Goal: Task Accomplishment & Management: Manage account settings

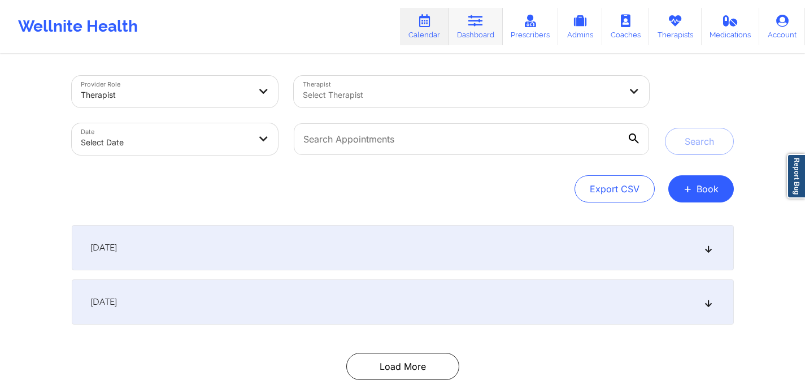
click at [480, 13] on link "Dashboard" at bounding box center [476, 26] width 54 height 37
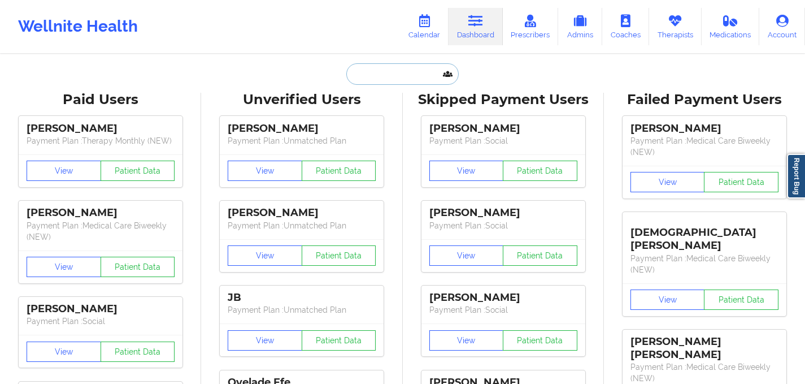
click at [388, 80] on input "text" at bounding box center [402, 73] width 112 height 21
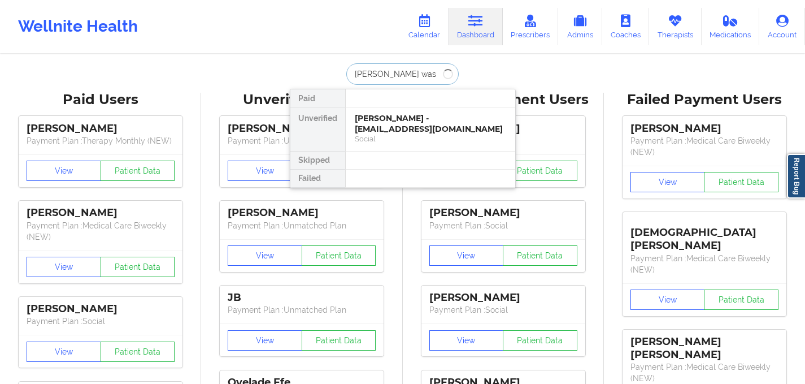
type input "[PERSON_NAME][US_STATE]"
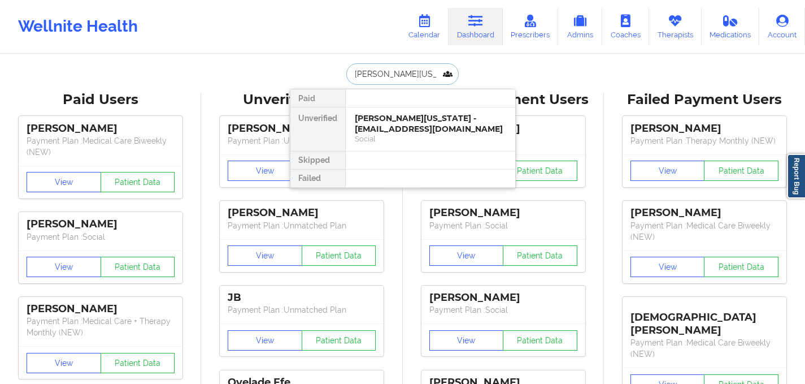
click at [416, 130] on div "[PERSON_NAME][US_STATE] - [EMAIL_ADDRESS][DOMAIN_NAME]" at bounding box center [430, 123] width 151 height 21
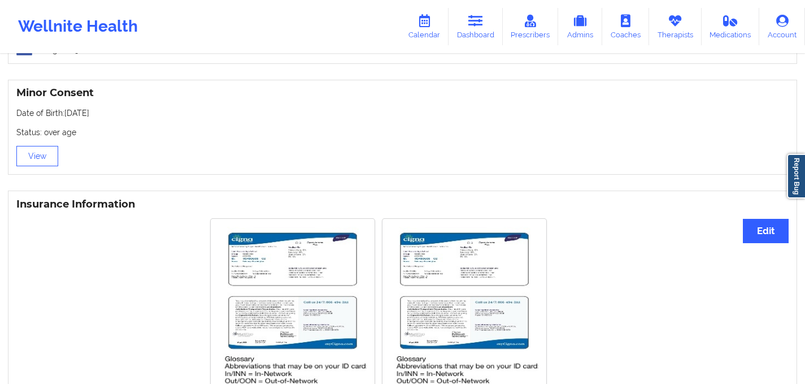
scroll to position [665, 0]
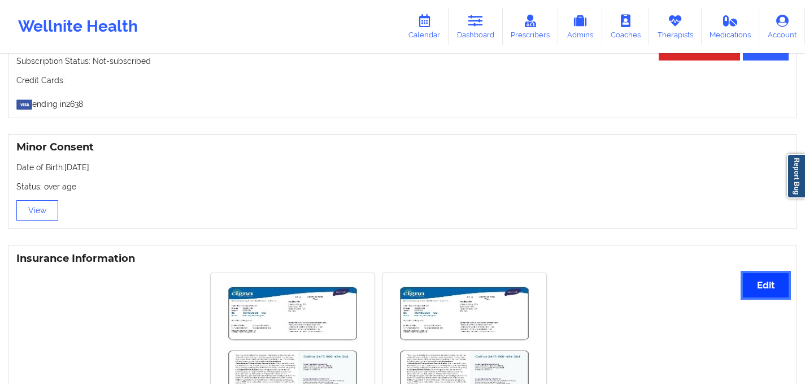
click at [775, 275] on button "Edit" at bounding box center [766, 285] width 46 height 24
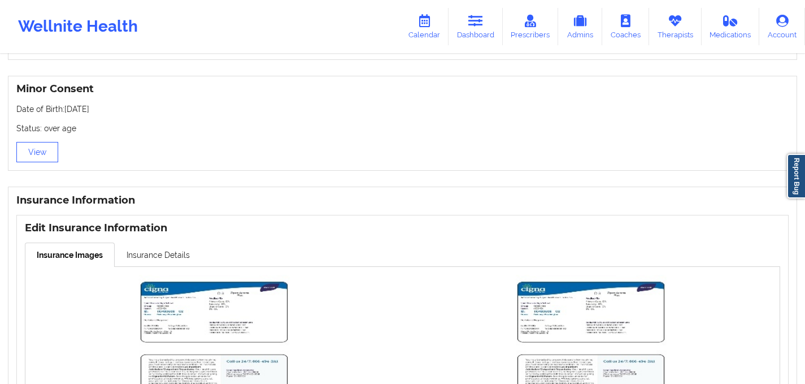
scroll to position [756, 0]
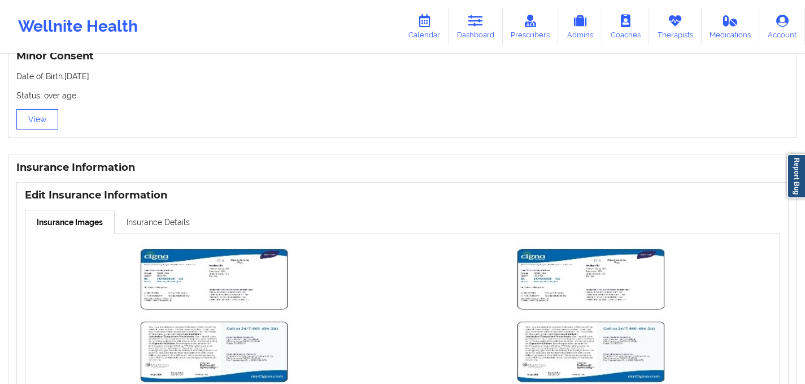
click at [164, 212] on link "Insurance Details" at bounding box center [158, 222] width 87 height 24
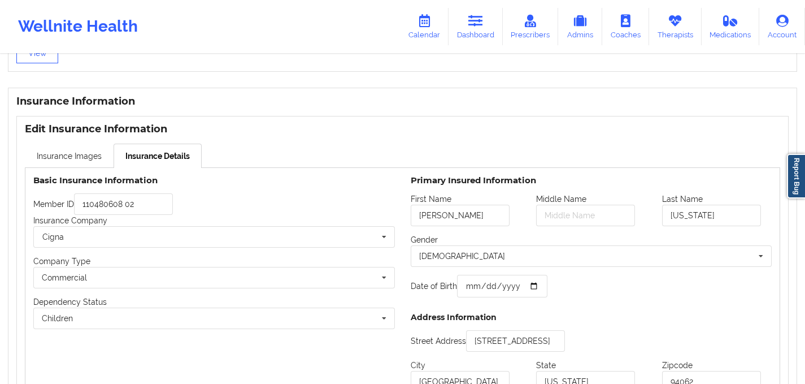
scroll to position [944, 0]
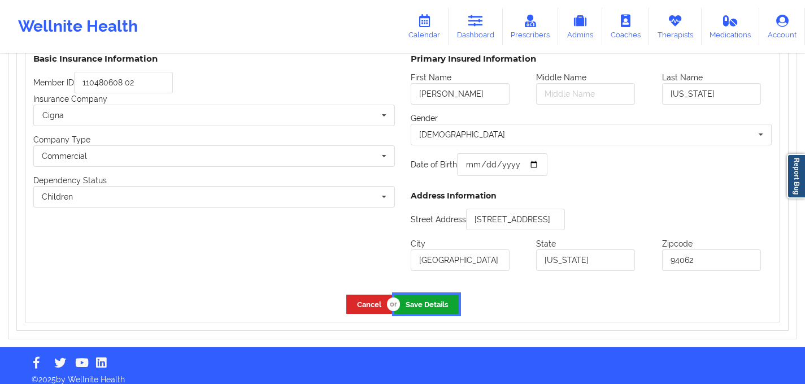
click at [436, 297] on button "Save Details" at bounding box center [427, 303] width 64 height 19
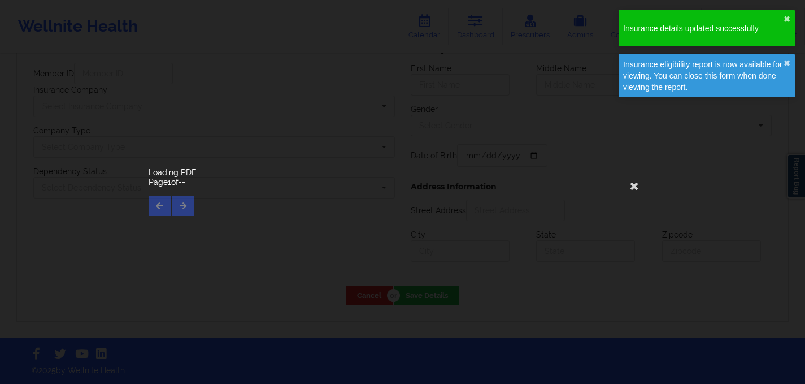
type input "[PERSON_NAME]"
type input "[US_STATE]"
type input "[DATE]"
type input "[STREET_ADDRESS]"
type input "[GEOGRAPHIC_DATA]"
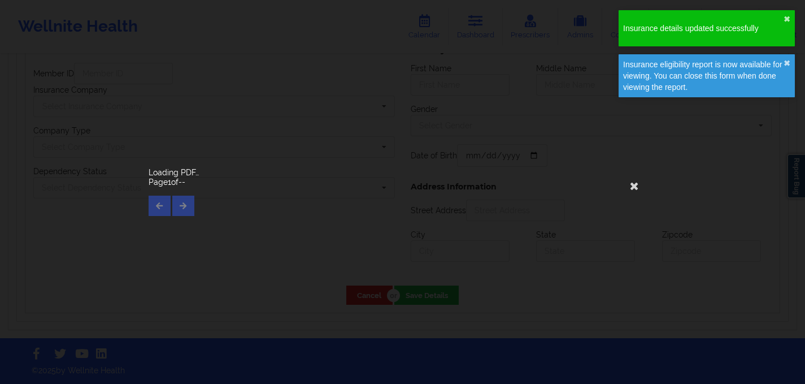
type input "[US_STATE]"
type input "94062"
type input "110480608 02"
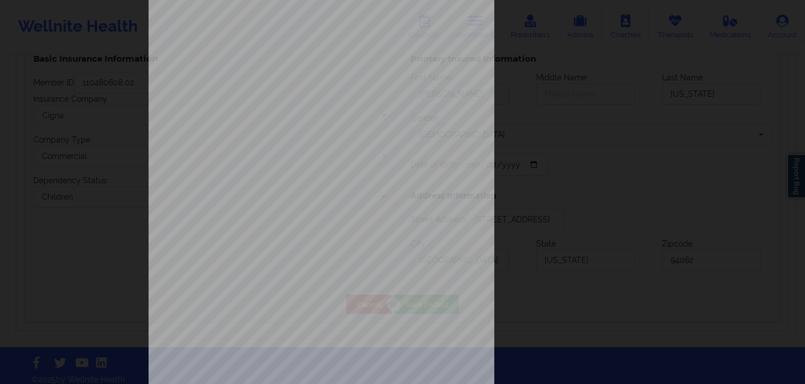
scroll to position [59, 0]
click at [334, 130] on span "Request(Prior) Member ID : 110480608 02 - Actual Member ID : 11048060802," at bounding box center [354, 130] width 141 height 4
click at [324, 131] on span "Request(Prior) Member ID : 110480608 02 - Actual Member ID : 11048060802," at bounding box center [354, 130] width 141 height 4
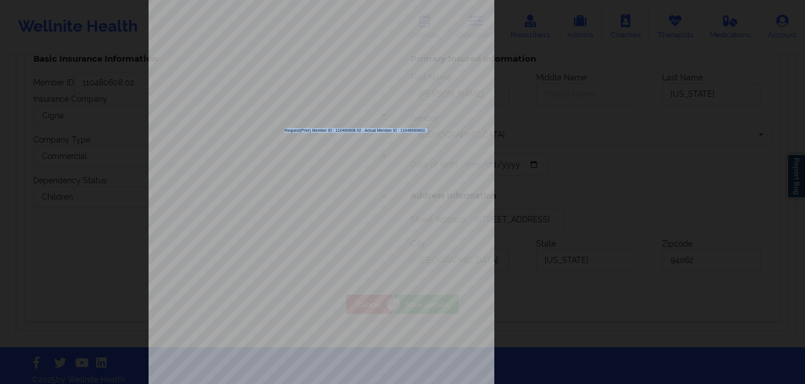
click at [324, 131] on span "Request(Prior) Member ID : 110480608 02 - Actual Member ID : 11048060802," at bounding box center [354, 130] width 141 height 4
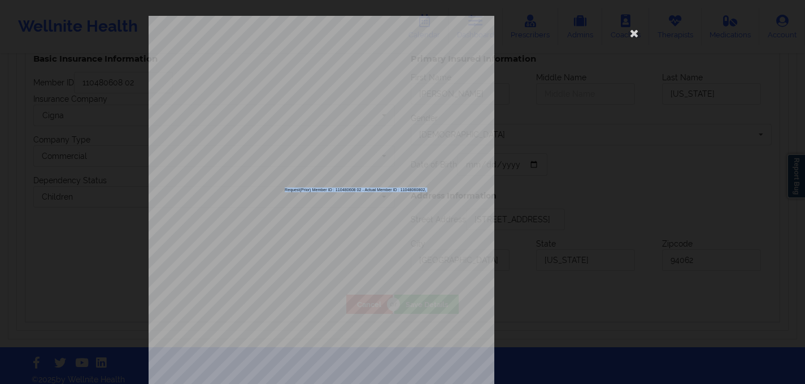
scroll to position [127, 0]
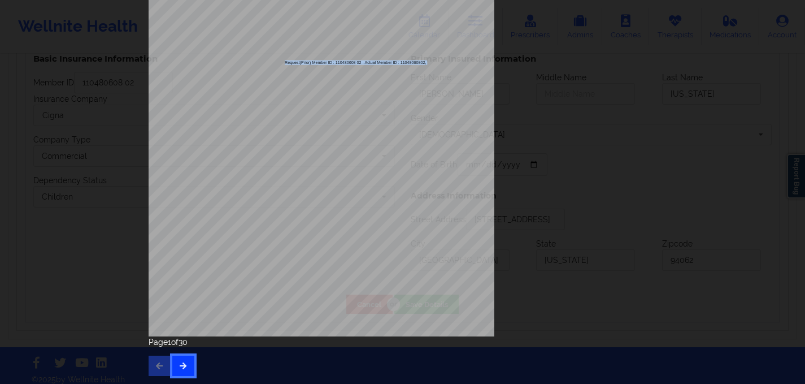
click at [185, 361] on button "button" at bounding box center [183, 366] width 22 height 20
click at [307, 297] on span "Group Name : [GEOGRAPHIC_DATA][PERSON_NAME]" at bounding box center [365, 299] width 205 height 5
click at [309, 292] on span "Group Number : 00654384" at bounding box center [334, 293] width 142 height 5
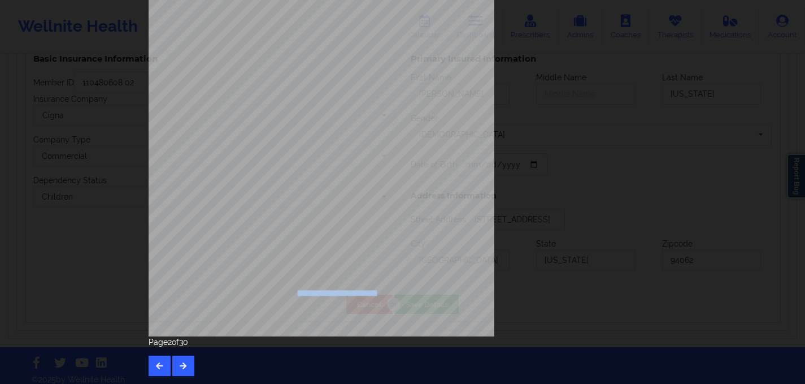
click at [309, 292] on span "Group Number : 00654384" at bounding box center [334, 293] width 142 height 5
